Goal: Browse casually

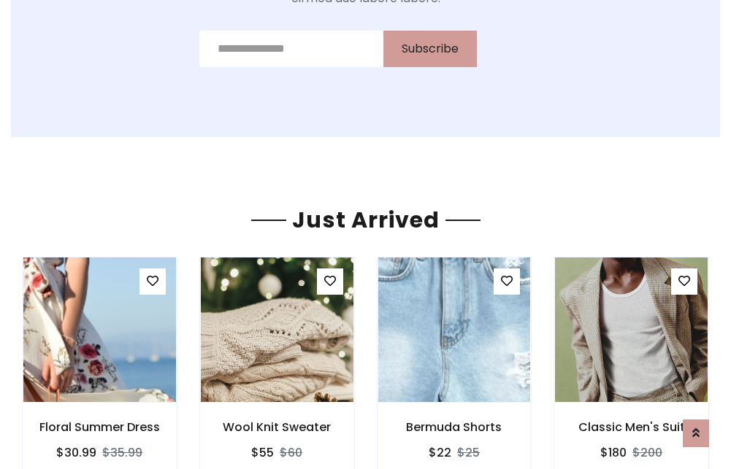
scroll to position [1527, 0]
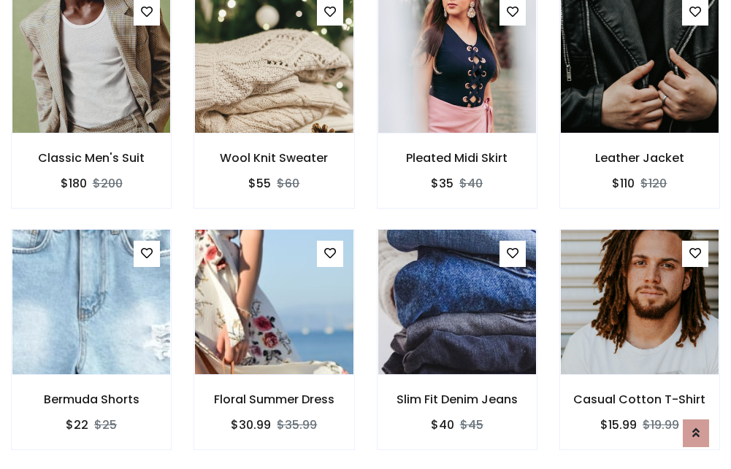
click at [366, 234] on div "Slim Fit Denim Jeans $40 $45" at bounding box center [457, 350] width 182 height 242
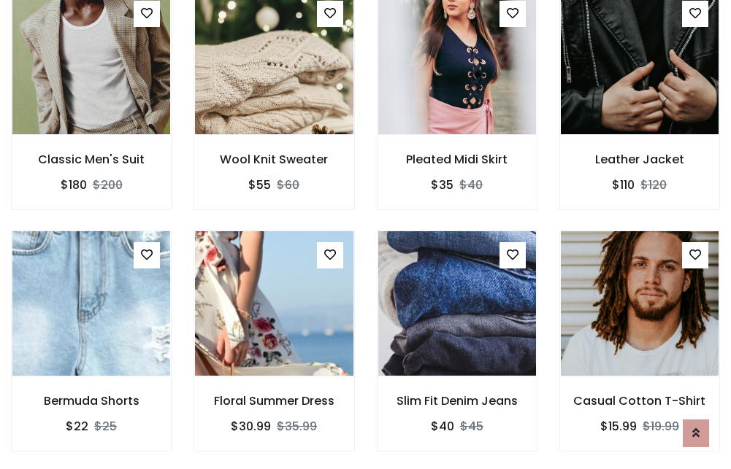
click at [366, 234] on div "Slim Fit Denim Jeans $40 $45" at bounding box center [457, 352] width 182 height 242
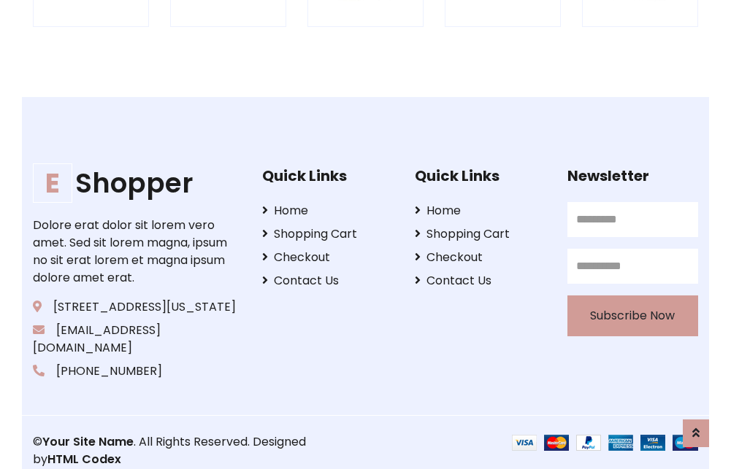
scroll to position [2779, 0]
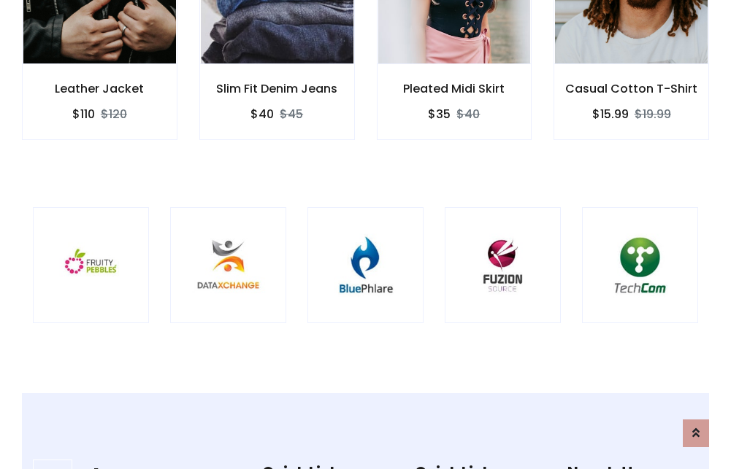
click at [365, 234] on img at bounding box center [366, 266] width 80 height 80
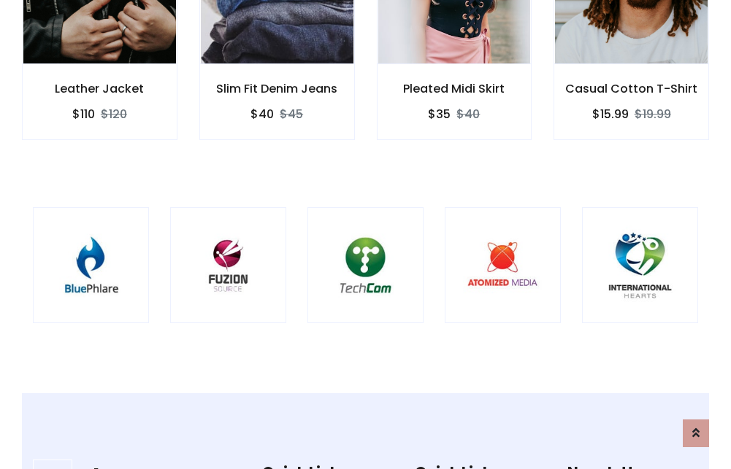
click at [365, 234] on img at bounding box center [366, 266] width 80 height 80
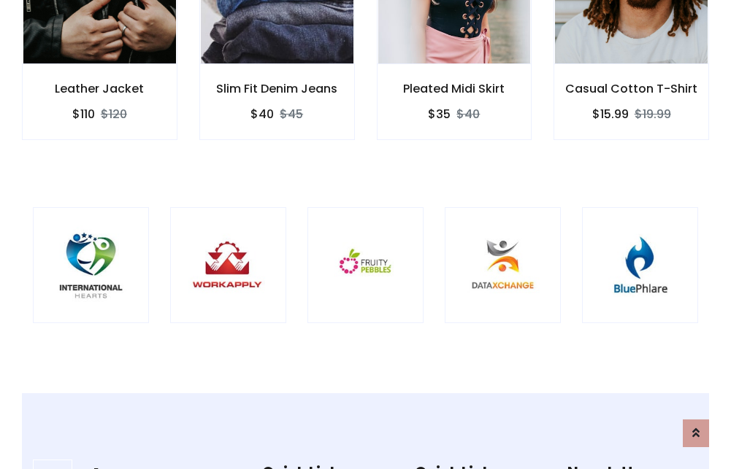
click at [365, 234] on img at bounding box center [366, 266] width 80 height 80
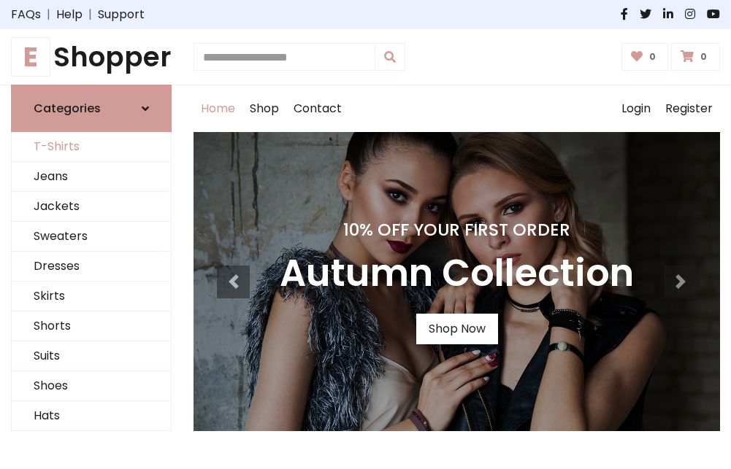
click at [91, 147] on link "T-Shirts" at bounding box center [91, 147] width 159 height 30
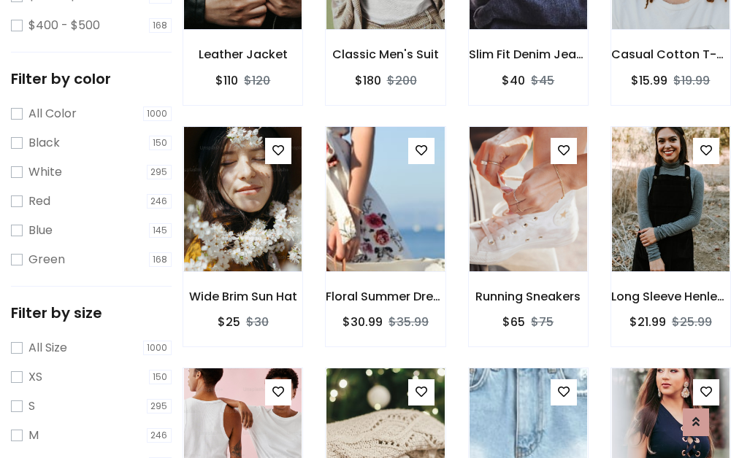
scroll to position [512, 0]
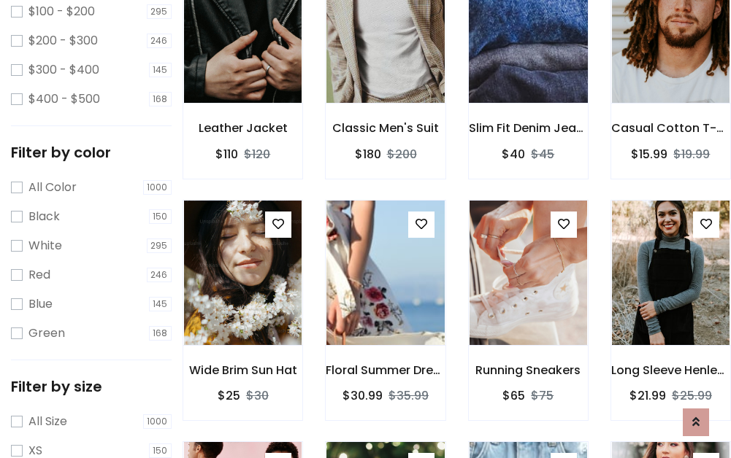
click at [528, 52] on img at bounding box center [528, 30] width 141 height 350
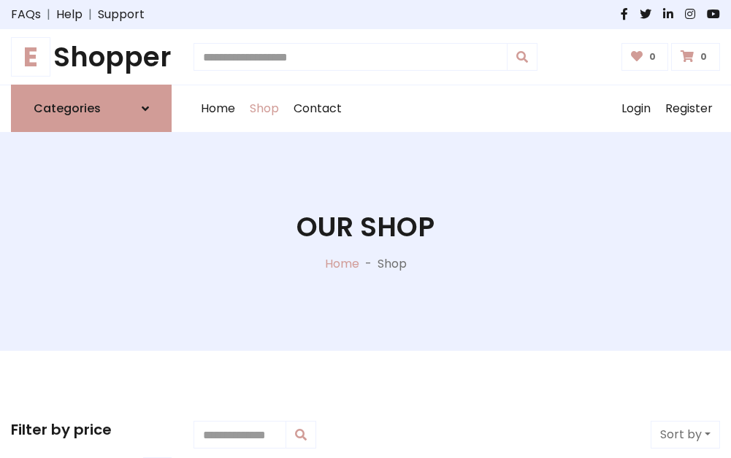
click at [91, 57] on h1 "E Shopper" at bounding box center [91, 57] width 161 height 32
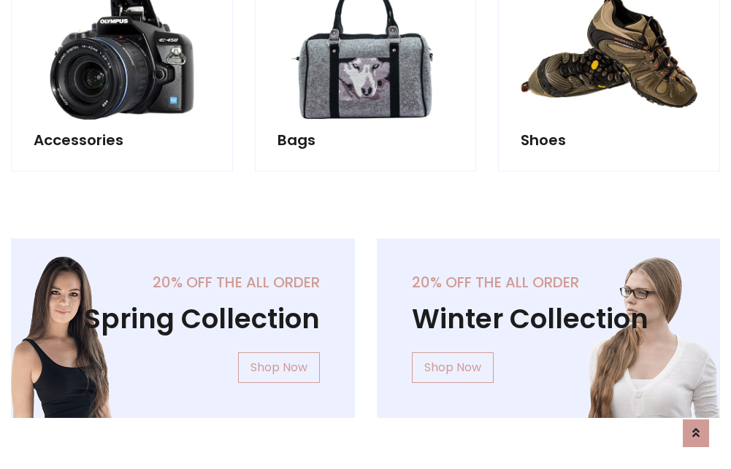
scroll to position [1418, 0]
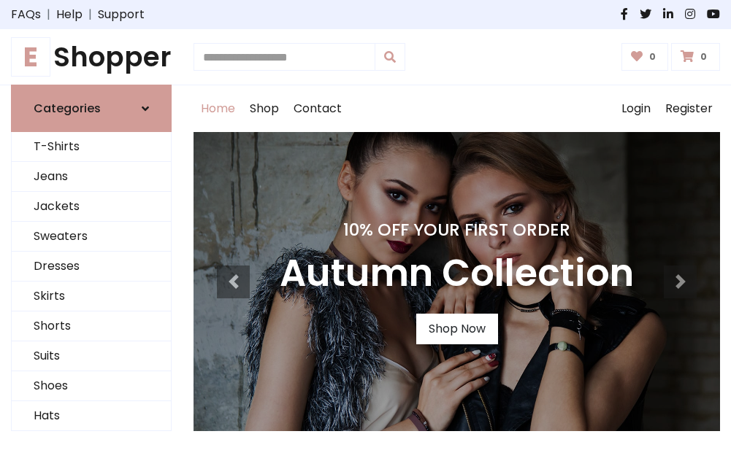
scroll to position [479, 0]
